Goal: Task Accomplishment & Management: Manage account settings

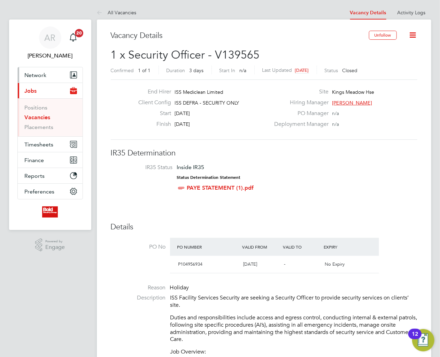
click at [42, 76] on span "Network" at bounding box center [36, 75] width 22 height 7
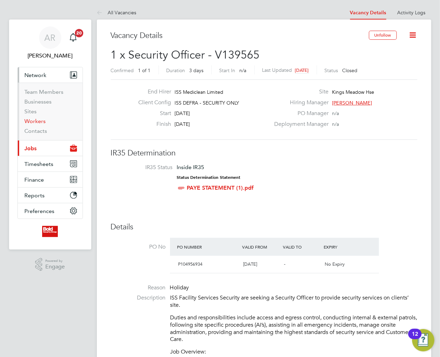
click at [36, 121] on link "Workers" at bounding box center [35, 121] width 21 height 7
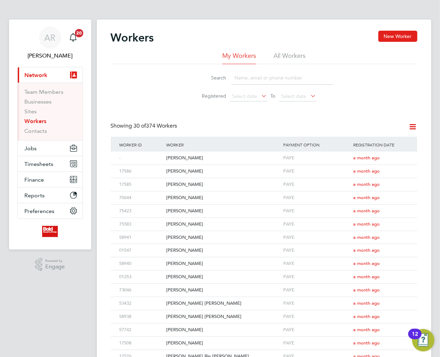
click at [251, 81] on input at bounding box center [282, 78] width 102 height 14
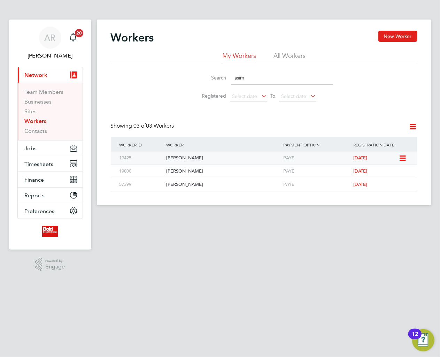
type input "asim"
click at [173, 157] on div "[PERSON_NAME]" at bounding box center [222, 157] width 117 height 13
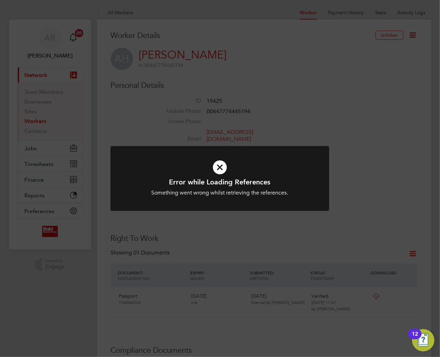
drag, startPoint x: 218, startPoint y: 164, endPoint x: 231, endPoint y: 159, distance: 13.7
click at [218, 164] on icon at bounding box center [219, 167] width 181 height 27
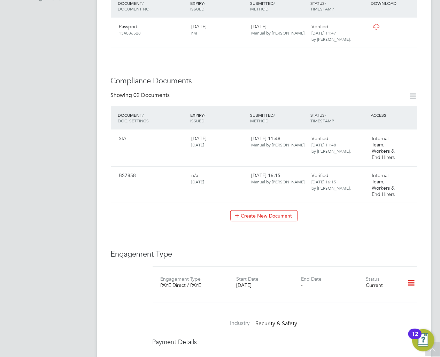
scroll to position [258, 0]
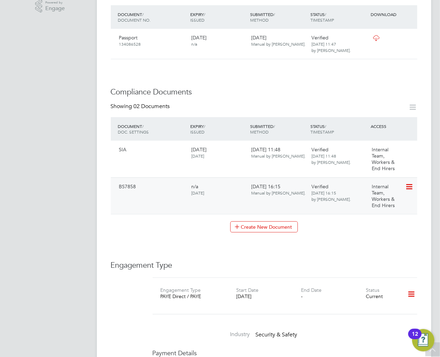
click at [410, 185] on icon at bounding box center [408, 186] width 7 height 8
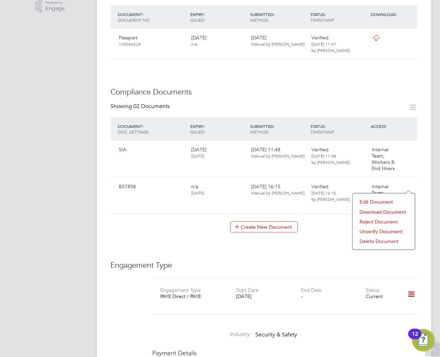
click at [382, 211] on li "Download Document" at bounding box center [383, 212] width 55 height 10
